Goal: Information Seeking & Learning: Learn about a topic

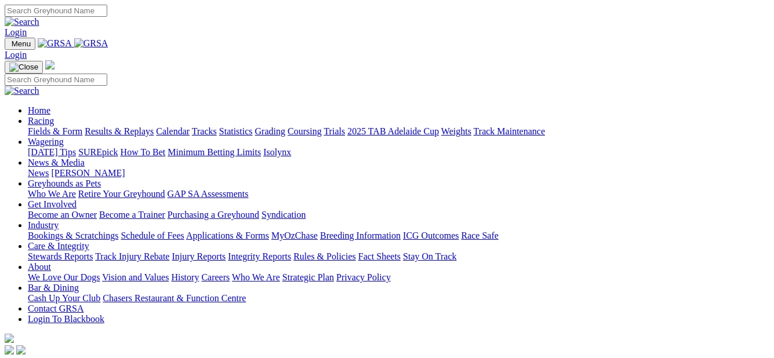
click at [49, 126] on link "Fields & Form" at bounding box center [55, 131] width 55 height 10
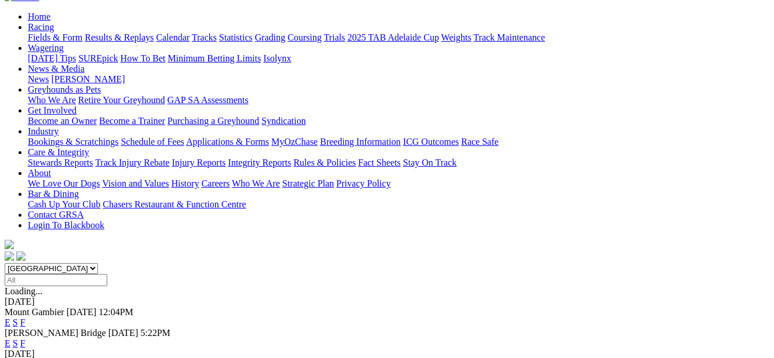
scroll to position [116, 0]
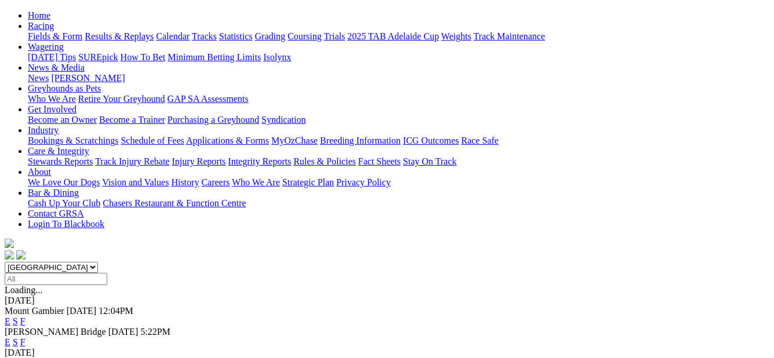
click at [26, 317] on link "F" at bounding box center [22, 322] width 5 height 10
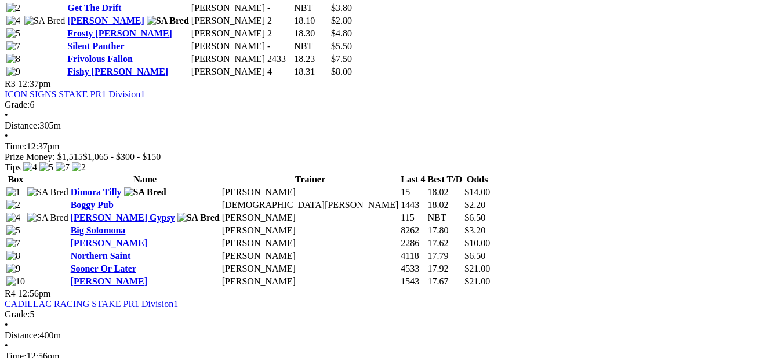
scroll to position [928, 0]
